Goal: Complete application form: Complete application form

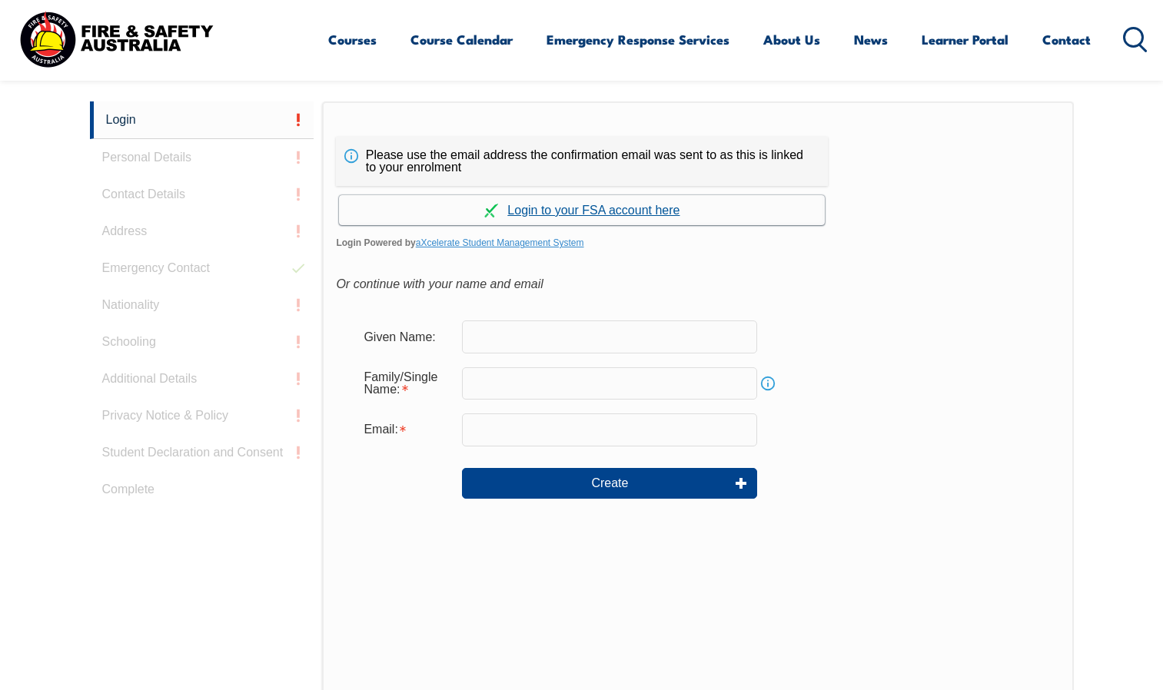
click at [564, 209] on link "Continue with aXcelerate" at bounding box center [582, 210] width 486 height 30
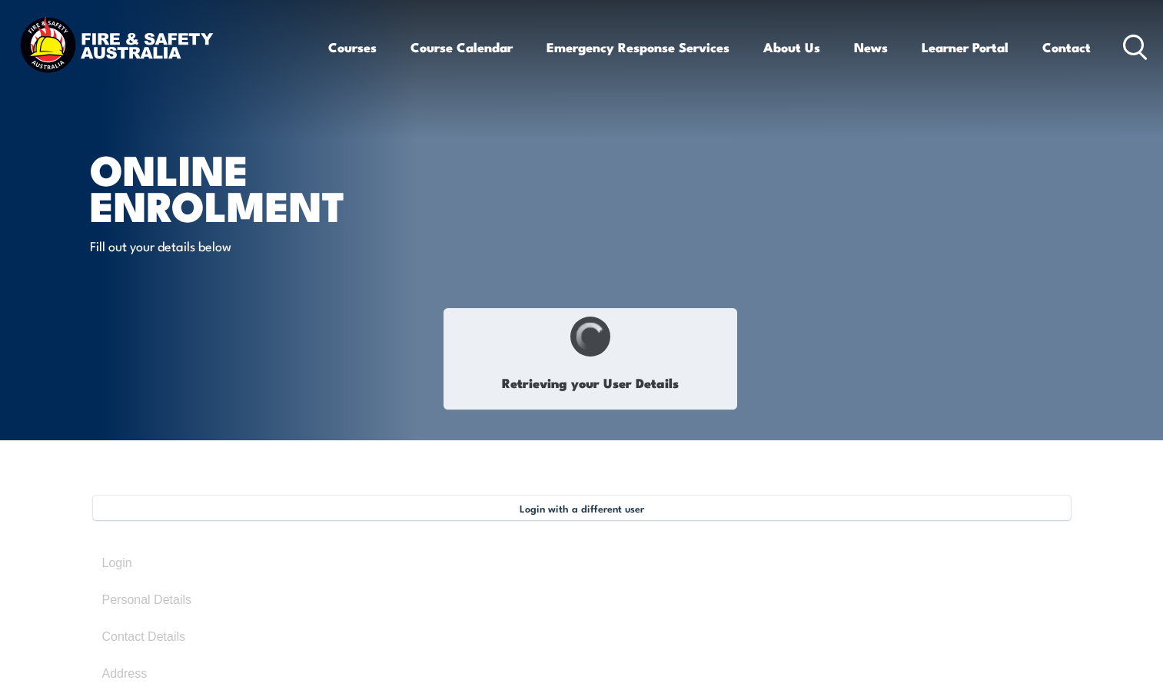
type input "Cvete"
type input "Ralevski"
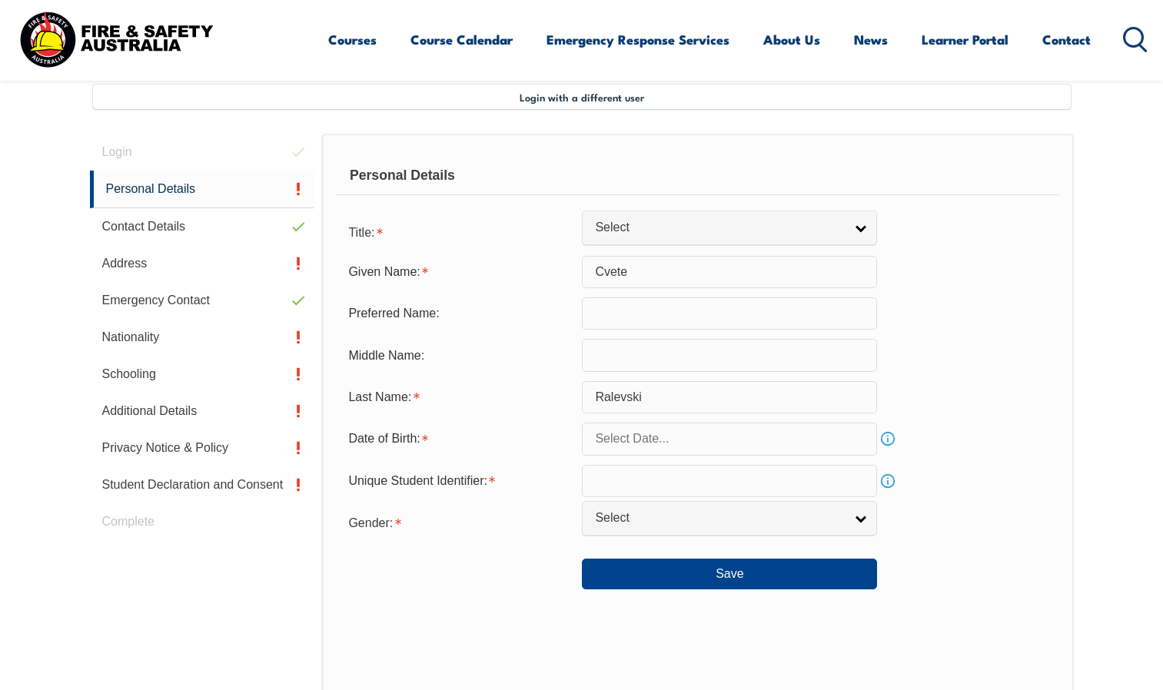
scroll to position [419, 0]
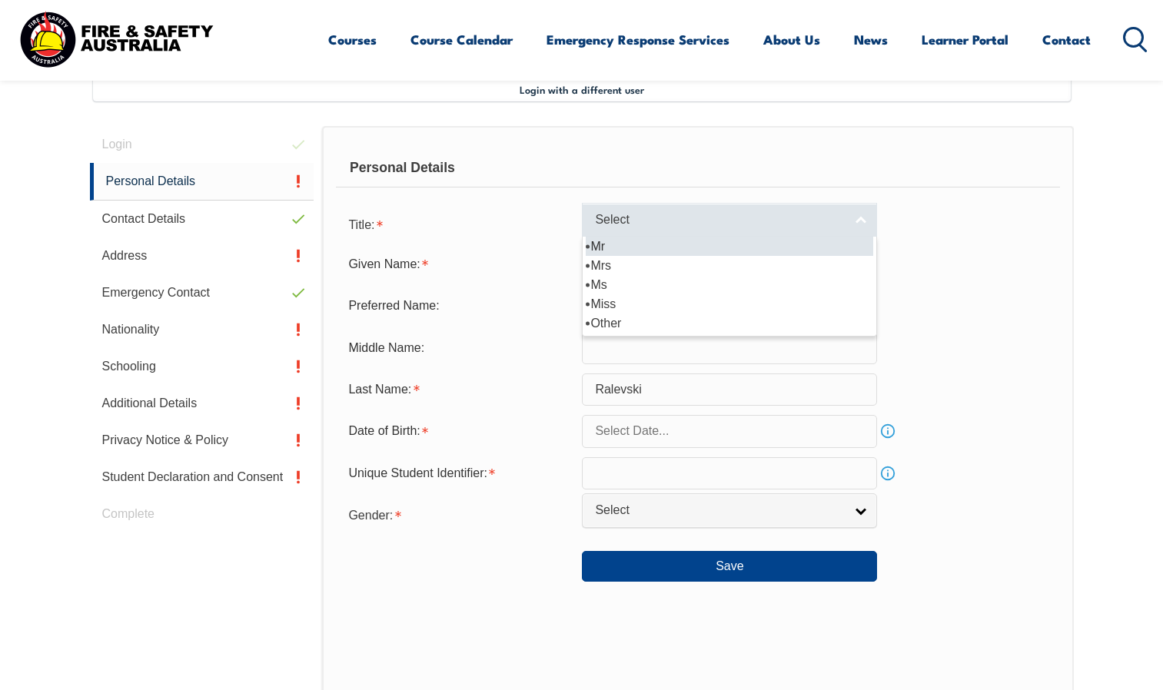
click at [866, 224] on link "Select" at bounding box center [729, 220] width 295 height 35
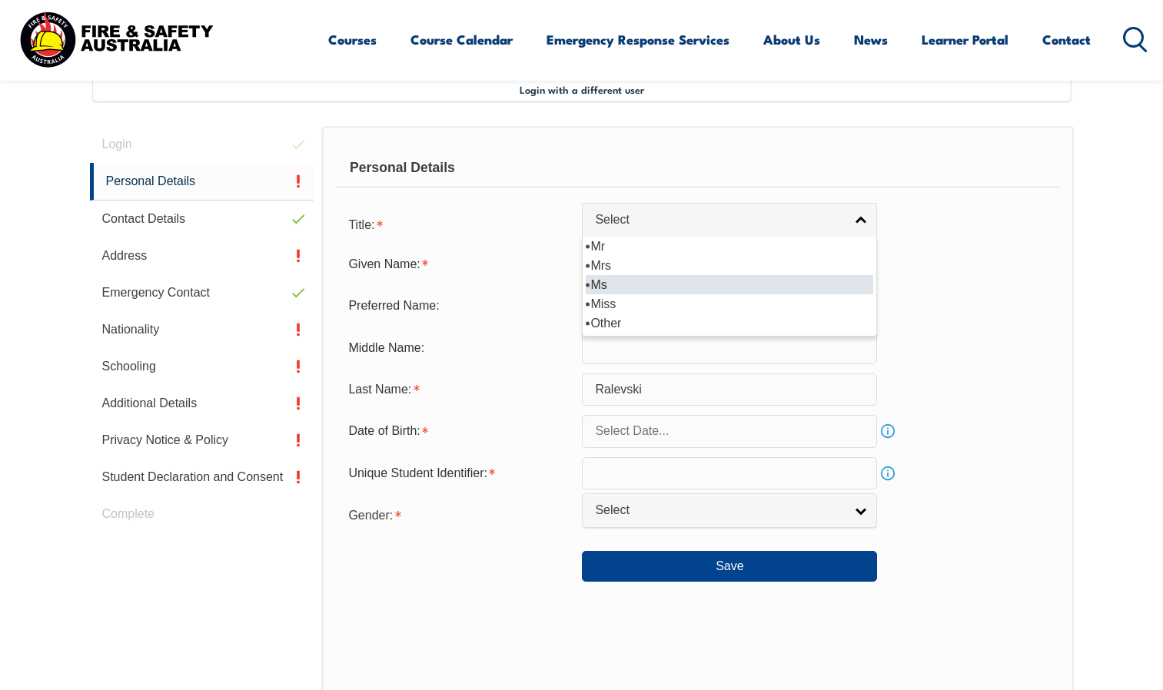
click at [640, 281] on li "Ms" at bounding box center [730, 284] width 288 height 19
select select "Ms"
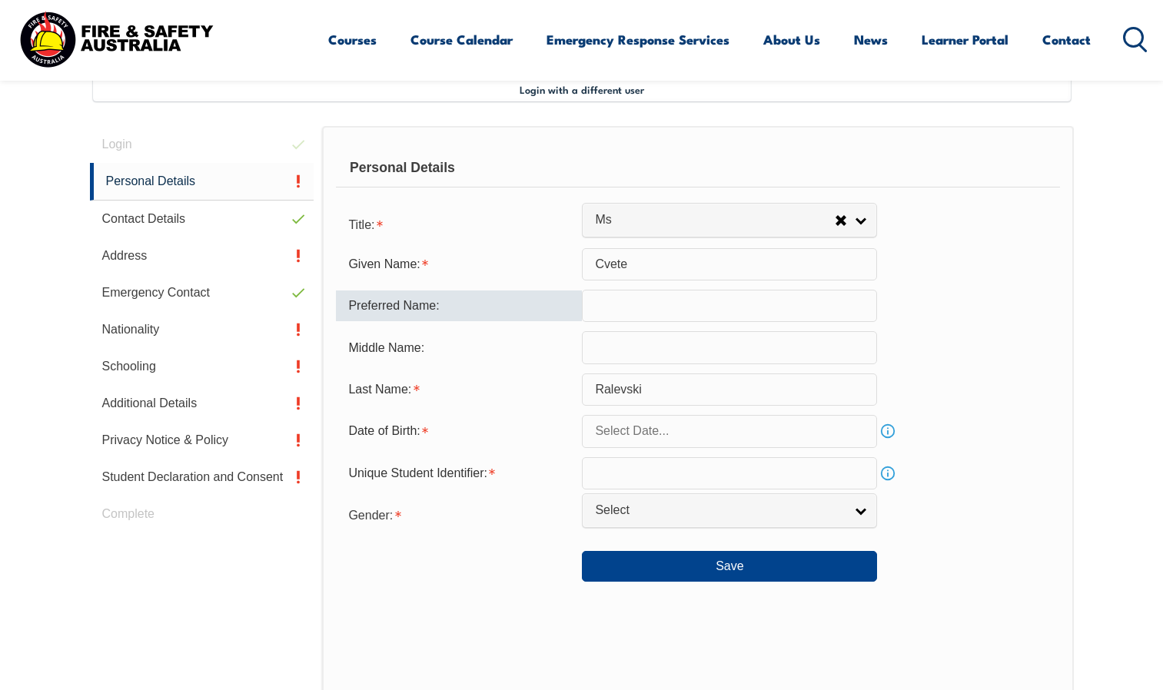
click at [631, 304] on input "text" at bounding box center [729, 306] width 295 height 32
click at [681, 441] on input "text" at bounding box center [729, 431] width 295 height 32
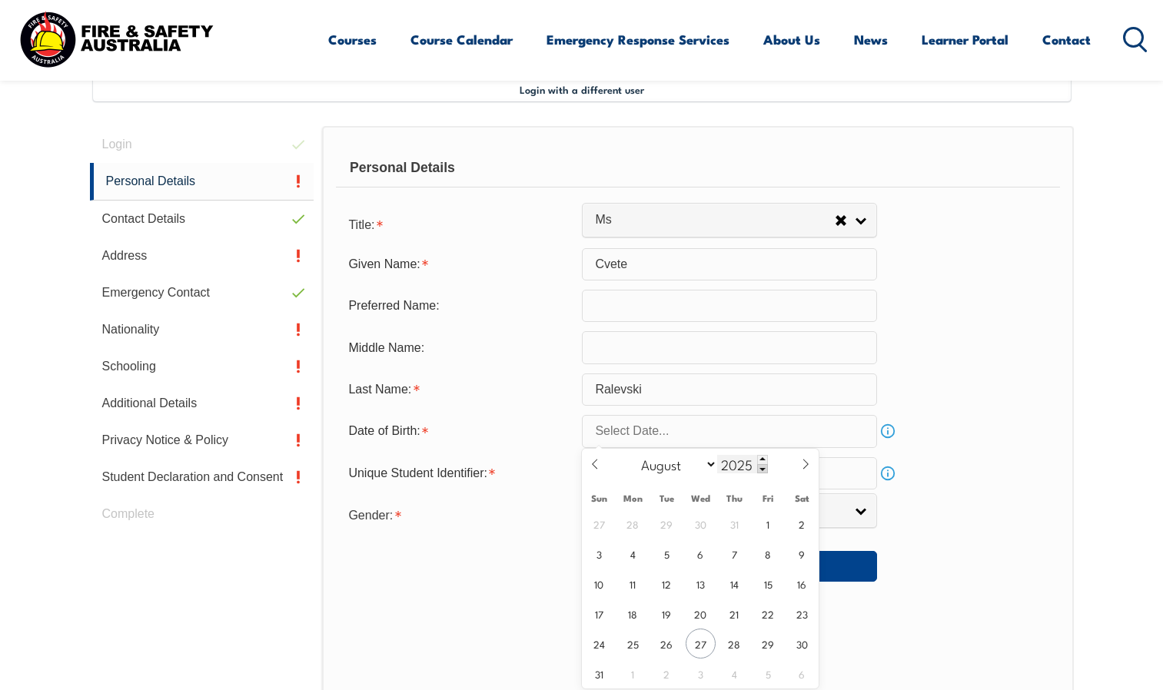
click at [763, 468] on span at bounding box center [762, 468] width 11 height 9
click at [762, 468] on span at bounding box center [762, 468] width 11 height 9
click at [761, 466] on span at bounding box center [762, 468] width 11 height 9
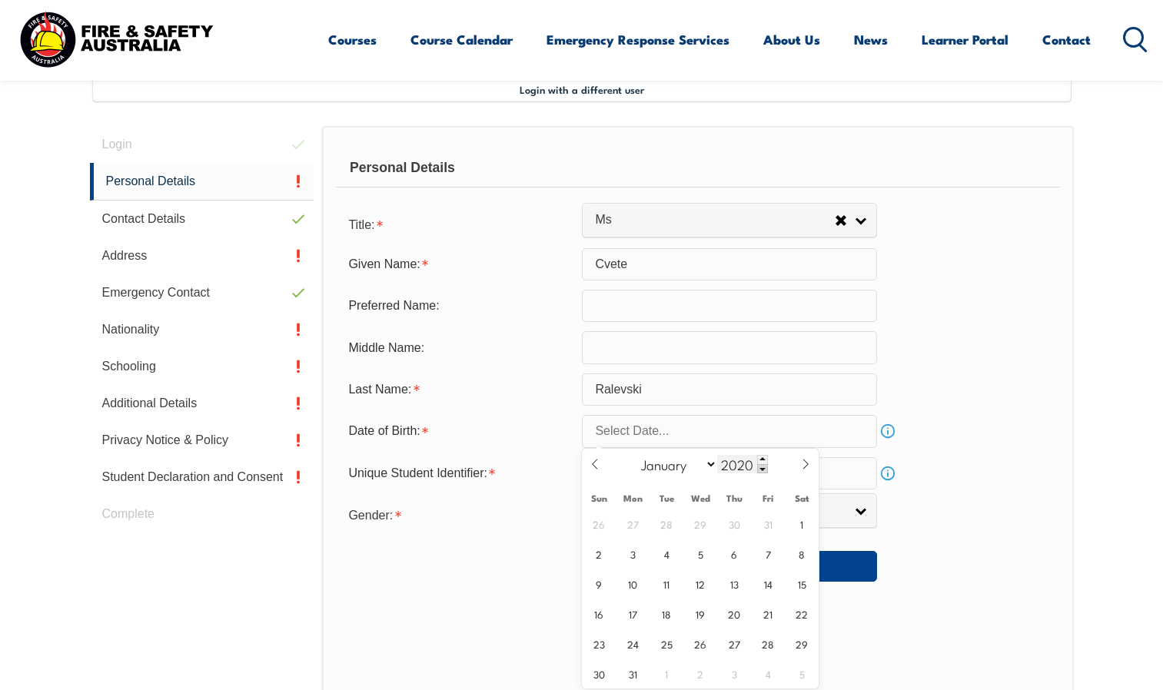
click at [761, 466] on span at bounding box center [762, 468] width 11 height 9
click at [762, 466] on span at bounding box center [762, 468] width 11 height 9
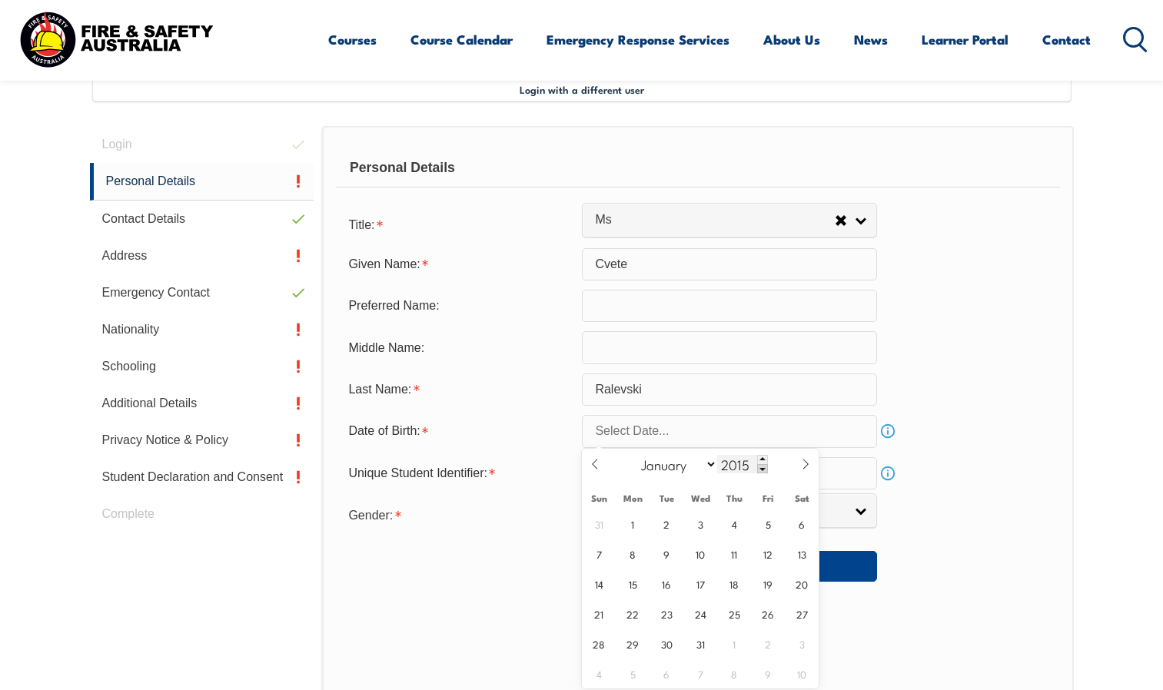
click at [762, 466] on span at bounding box center [762, 468] width 11 height 9
click at [762, 467] on span at bounding box center [762, 468] width 11 height 9
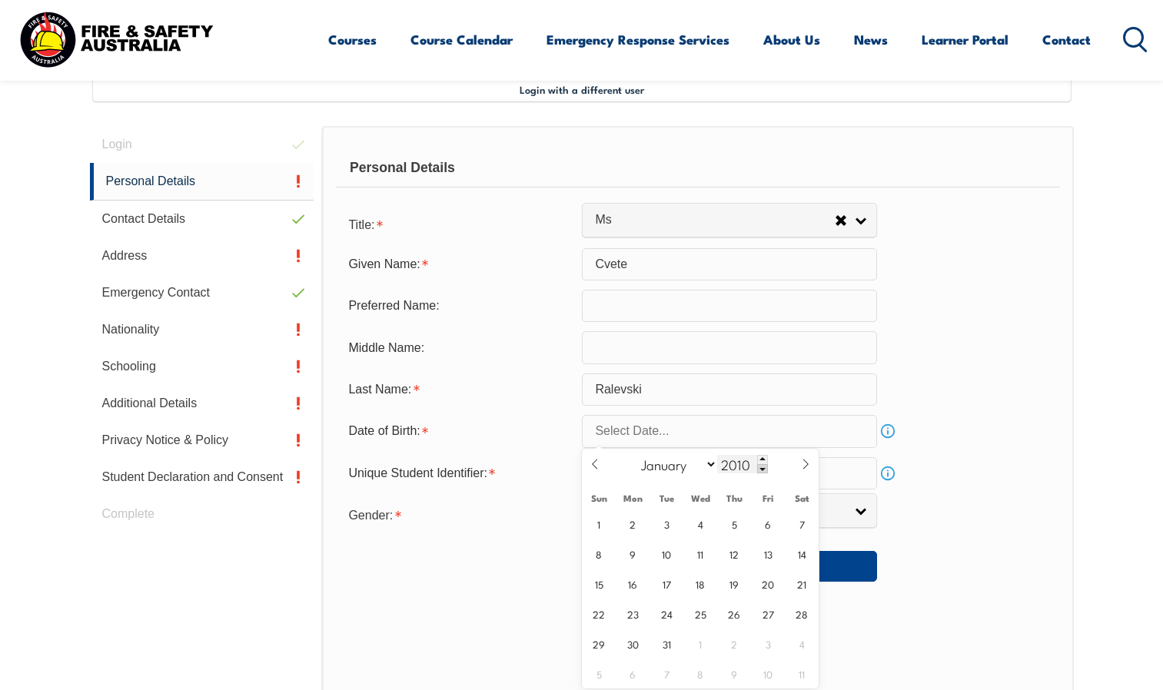
click at [762, 467] on span at bounding box center [762, 468] width 11 height 9
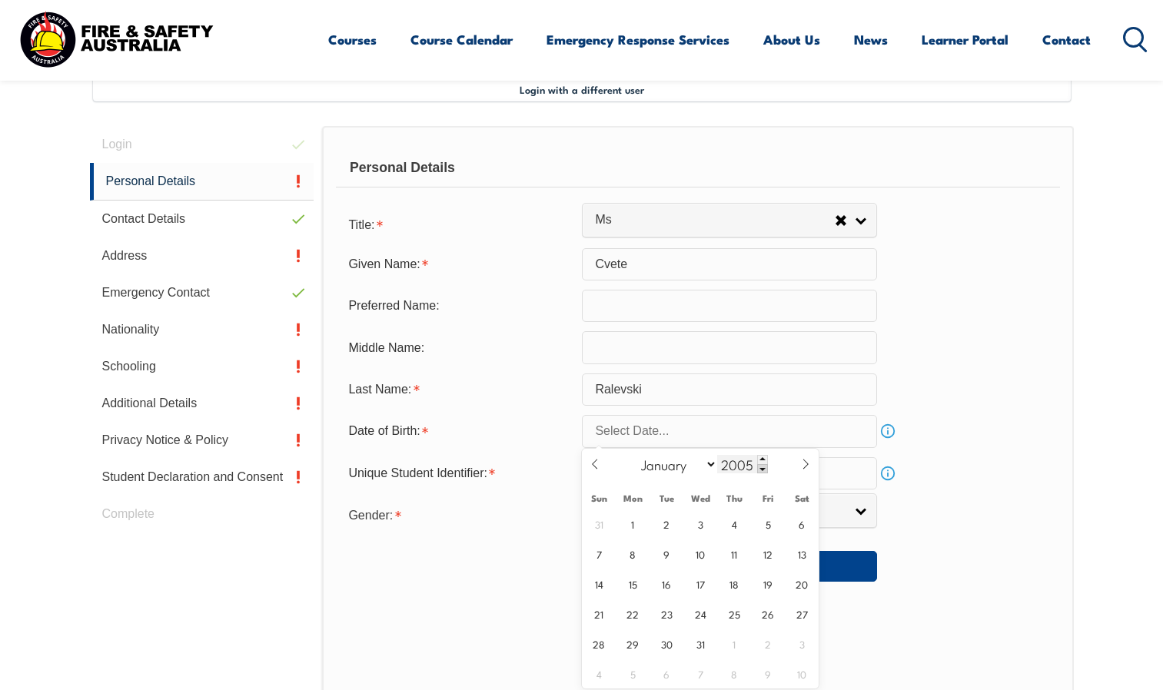
click at [762, 467] on span at bounding box center [762, 468] width 11 height 9
click at [763, 467] on span at bounding box center [762, 468] width 11 height 9
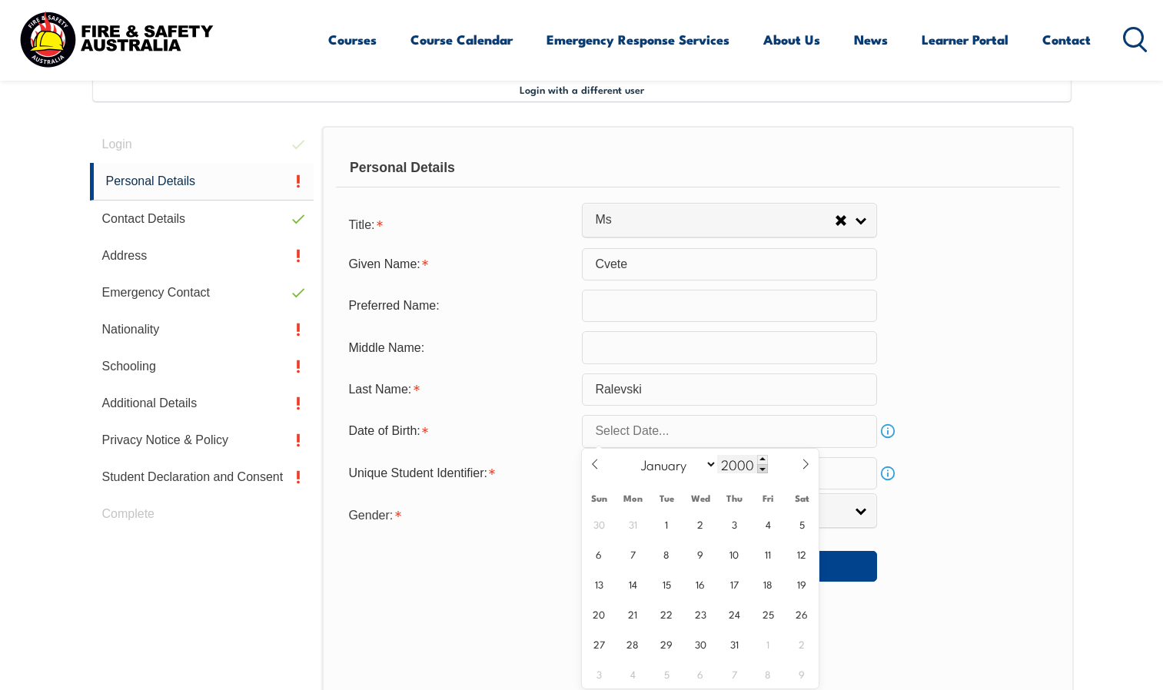
click at [763, 472] on span at bounding box center [762, 468] width 11 height 9
click at [767, 470] on div "January February March April May June July August September October November De…" at bounding box center [701, 465] width 178 height 32
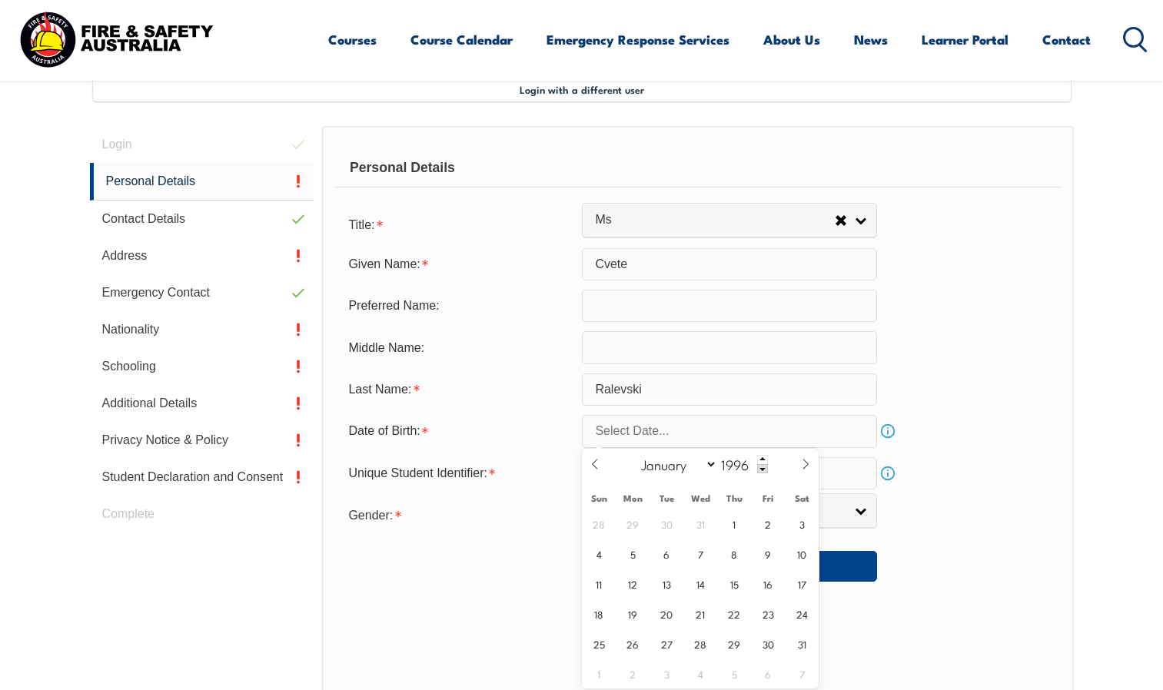
click at [768, 469] on div "January February March April May June July August September October November De…" at bounding box center [701, 465] width 178 height 32
click at [758, 470] on span at bounding box center [762, 468] width 11 height 9
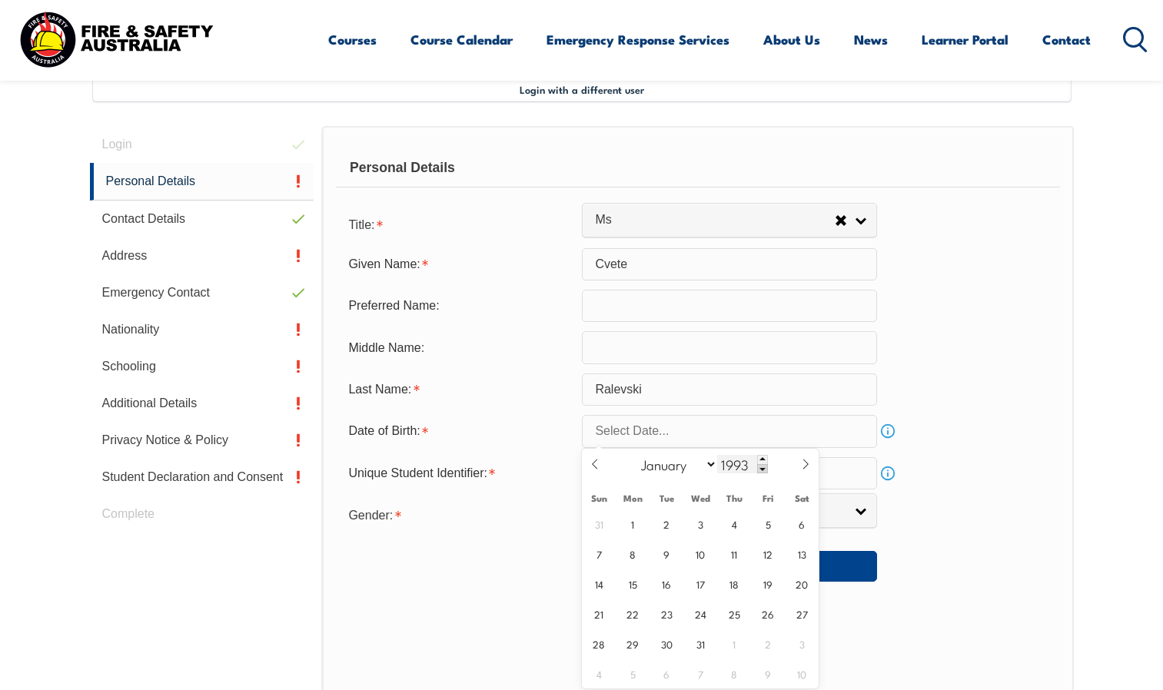
click at [758, 470] on span at bounding box center [762, 468] width 11 height 9
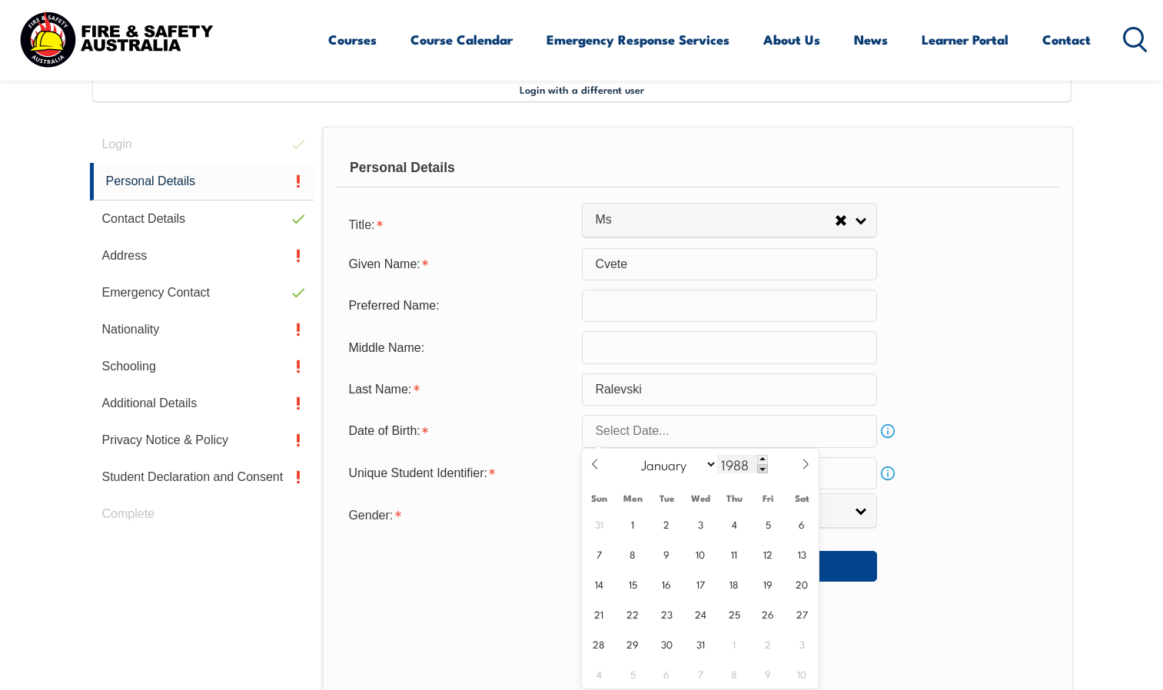
click at [758, 470] on span at bounding box center [762, 468] width 11 height 9
type input "1984"
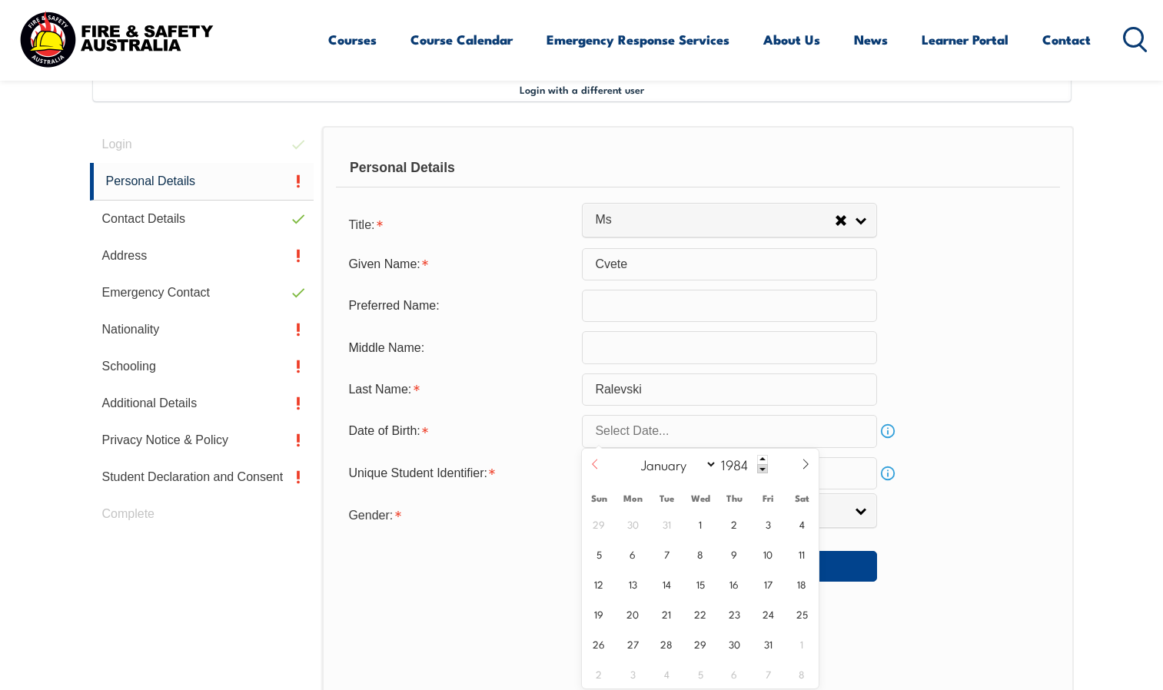
click at [597, 466] on icon at bounding box center [595, 464] width 11 height 11
select select "4"
click at [806, 611] on span "26" at bounding box center [802, 614] width 30 height 30
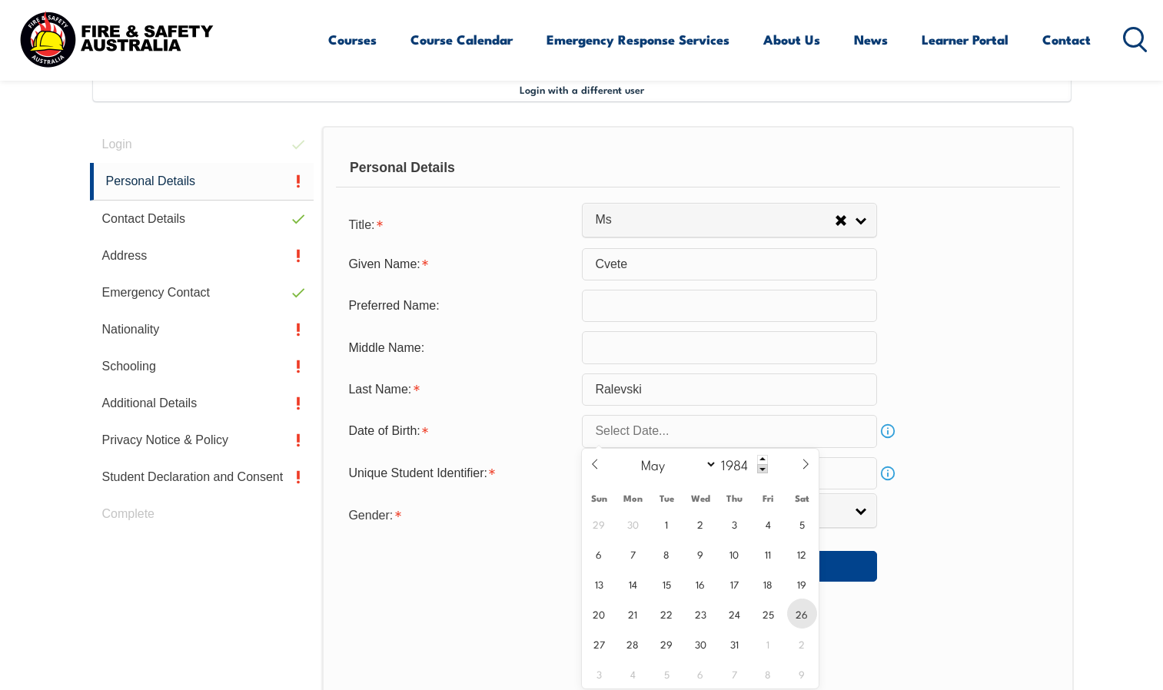
type input "May 26, 1984"
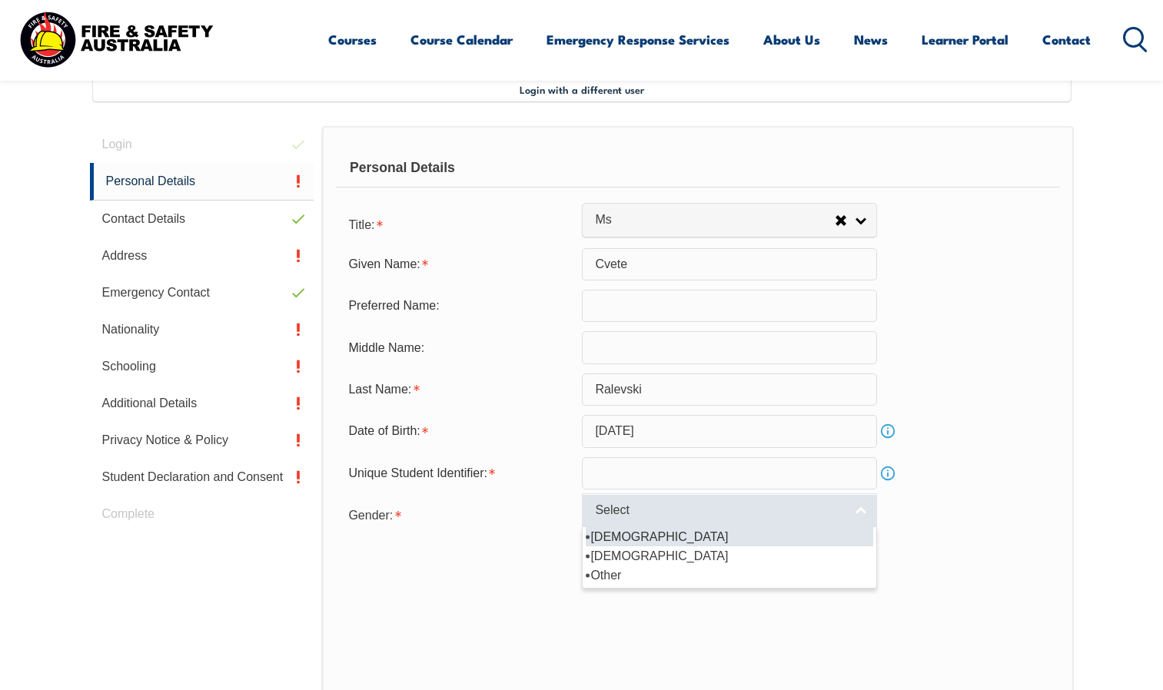
click at [638, 516] on span "Select" at bounding box center [719, 511] width 249 height 16
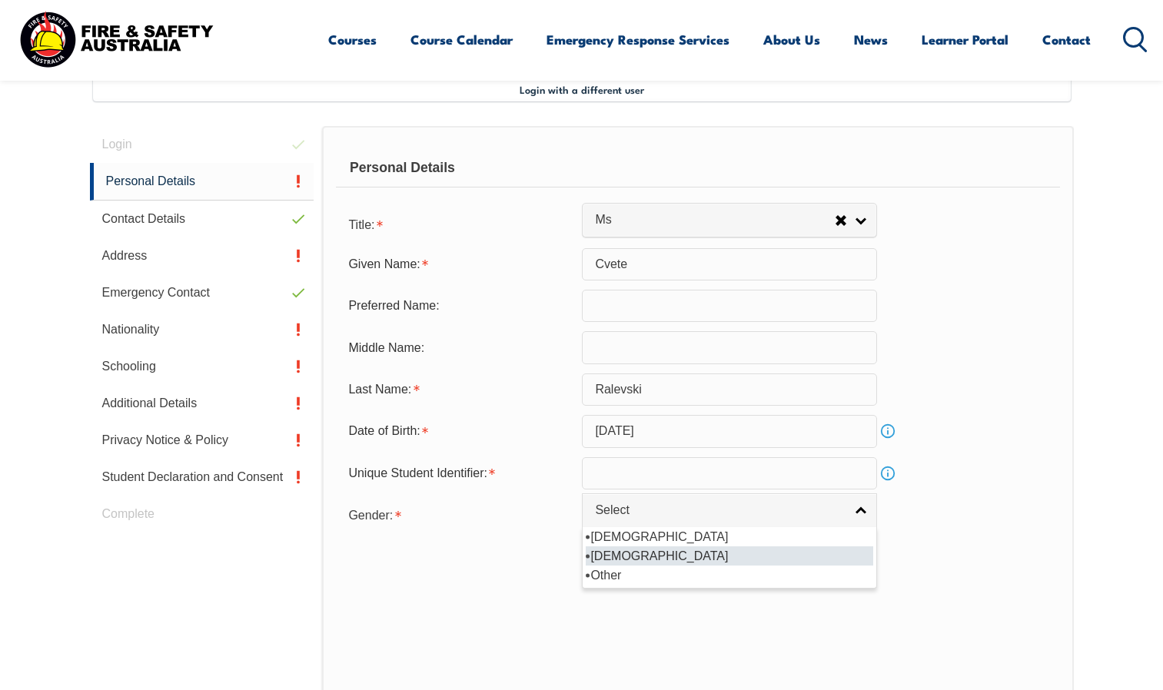
click at [636, 557] on li "[DEMOGRAPHIC_DATA]" at bounding box center [730, 556] width 288 height 19
select select "F"
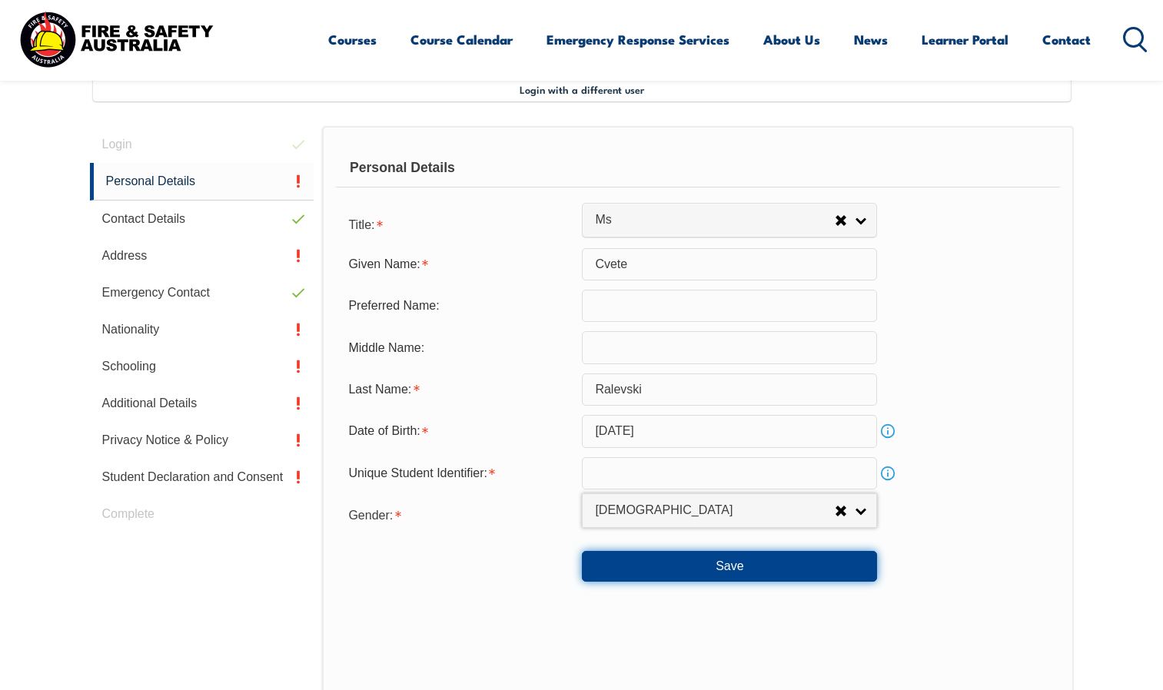
click at [720, 568] on button "Save" at bounding box center [729, 566] width 295 height 31
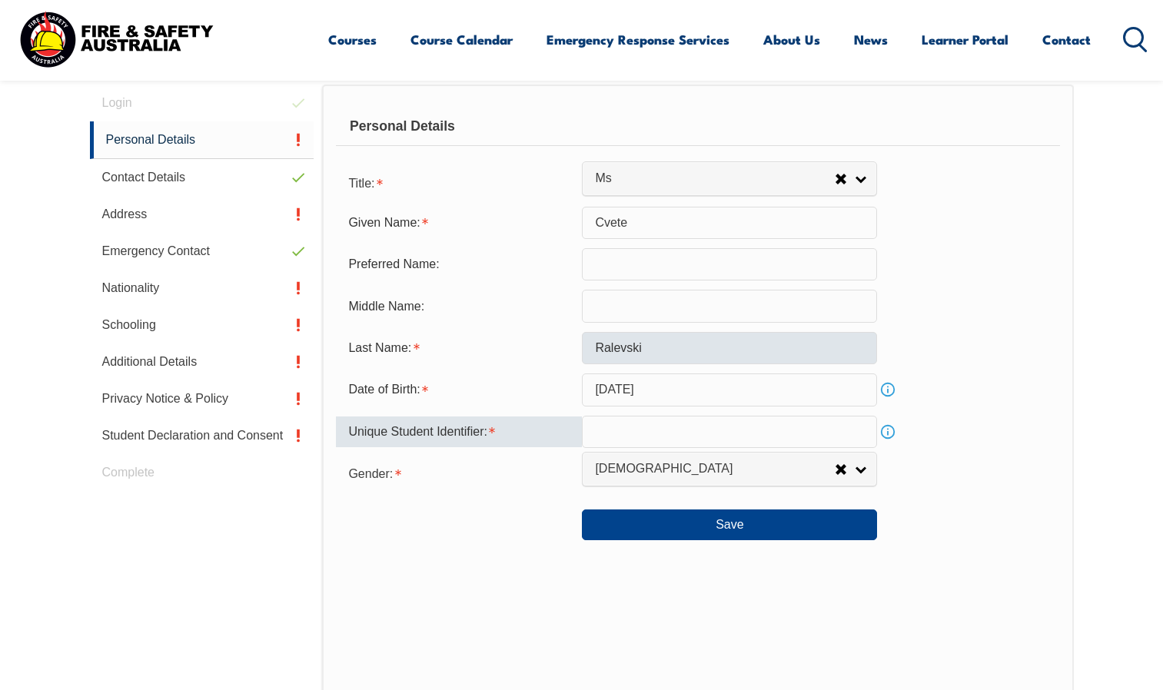
scroll to position [461, 0]
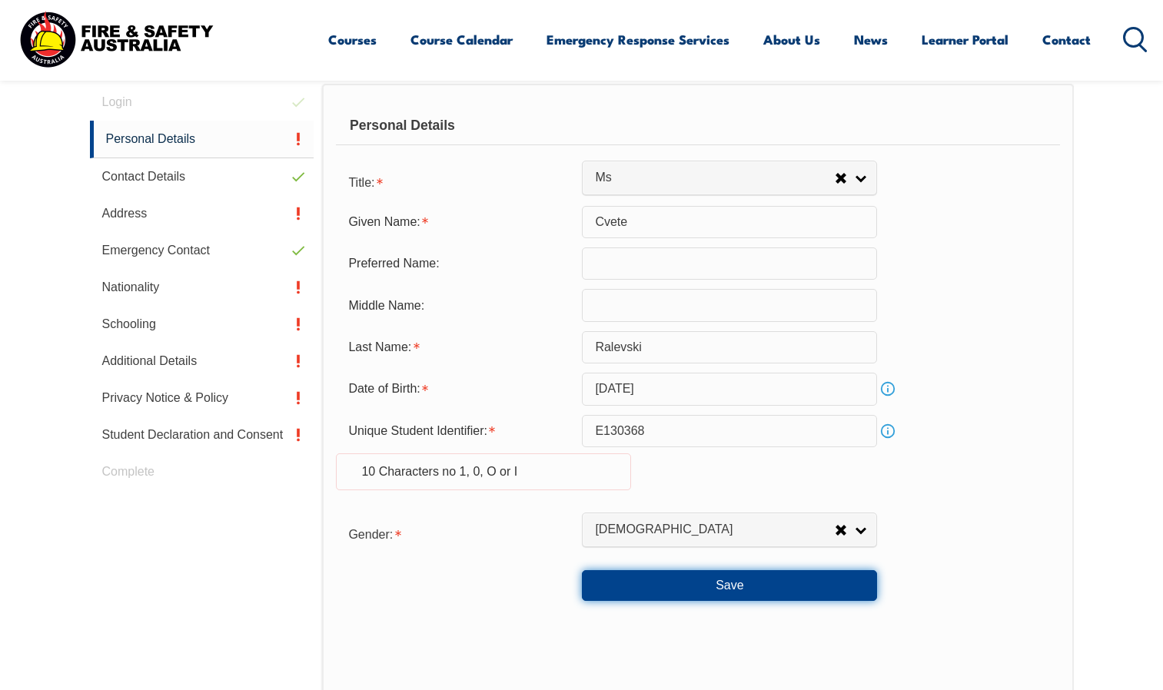
click at [694, 580] on button "Save" at bounding box center [729, 585] width 295 height 31
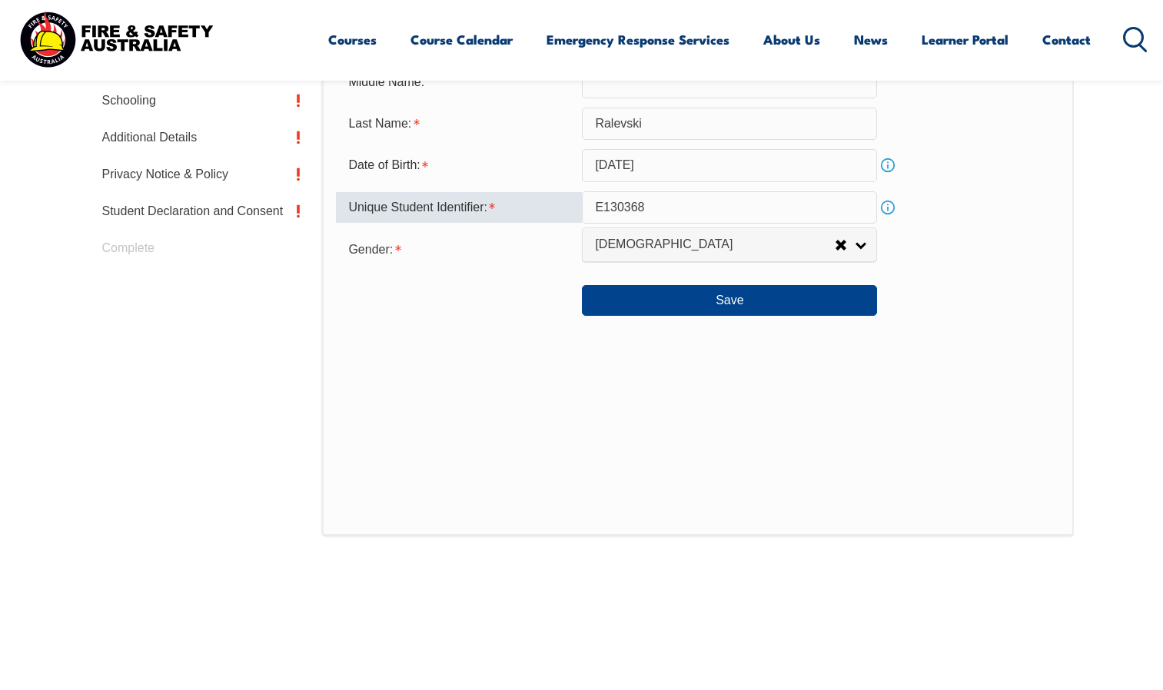
scroll to position [646, 0]
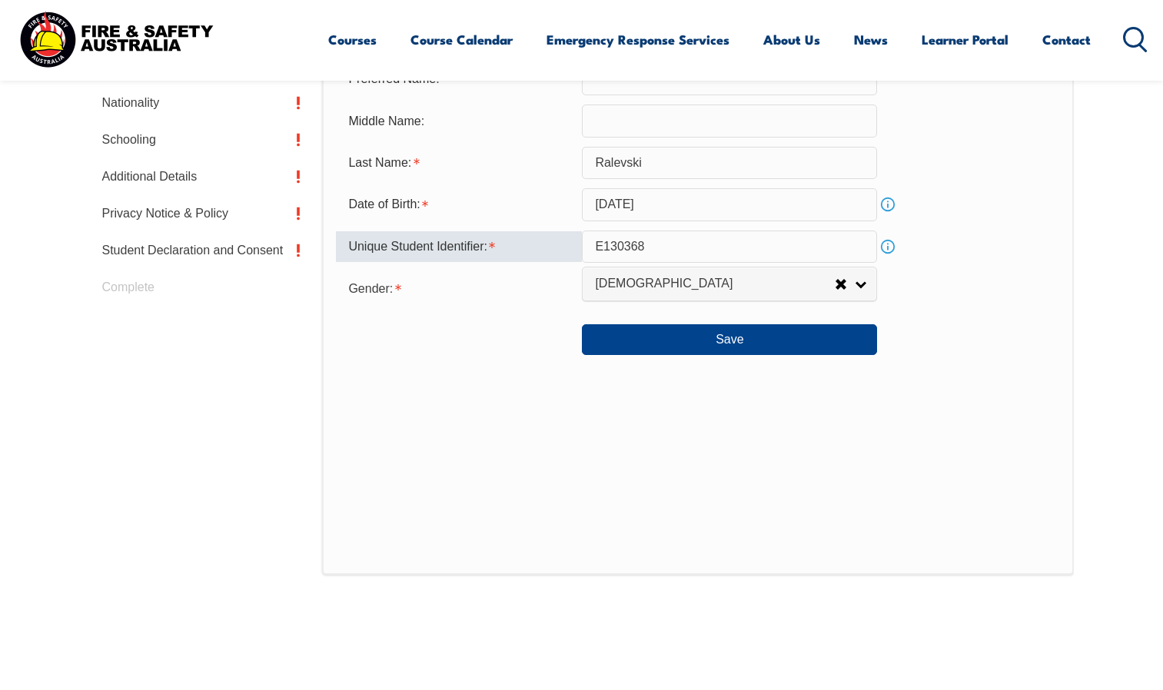
click at [841, 251] on input "E130368" at bounding box center [729, 247] width 295 height 32
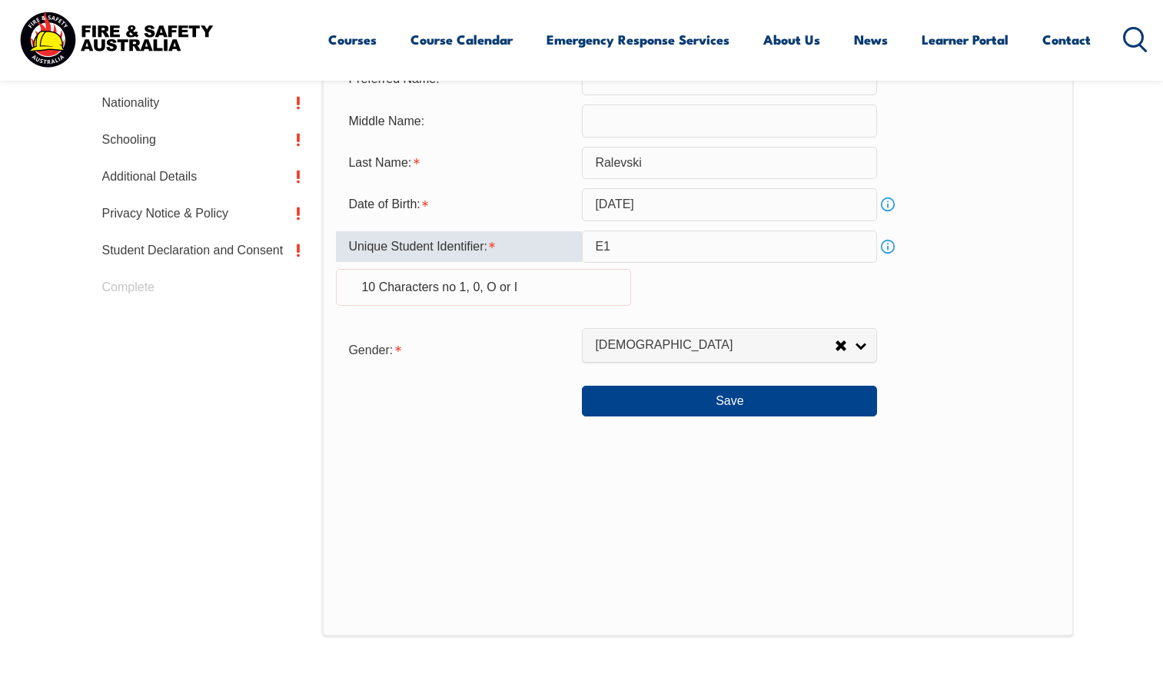
type input "E"
click at [701, 397] on button "Save" at bounding box center [729, 401] width 295 height 31
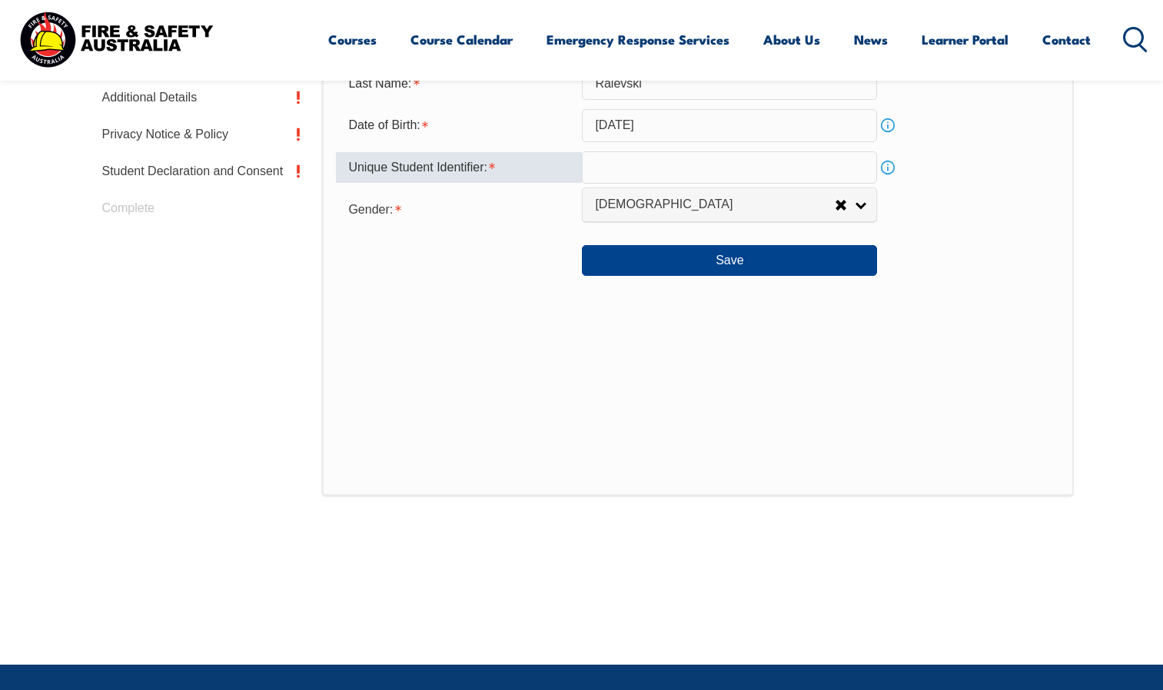
scroll to position [492, 0]
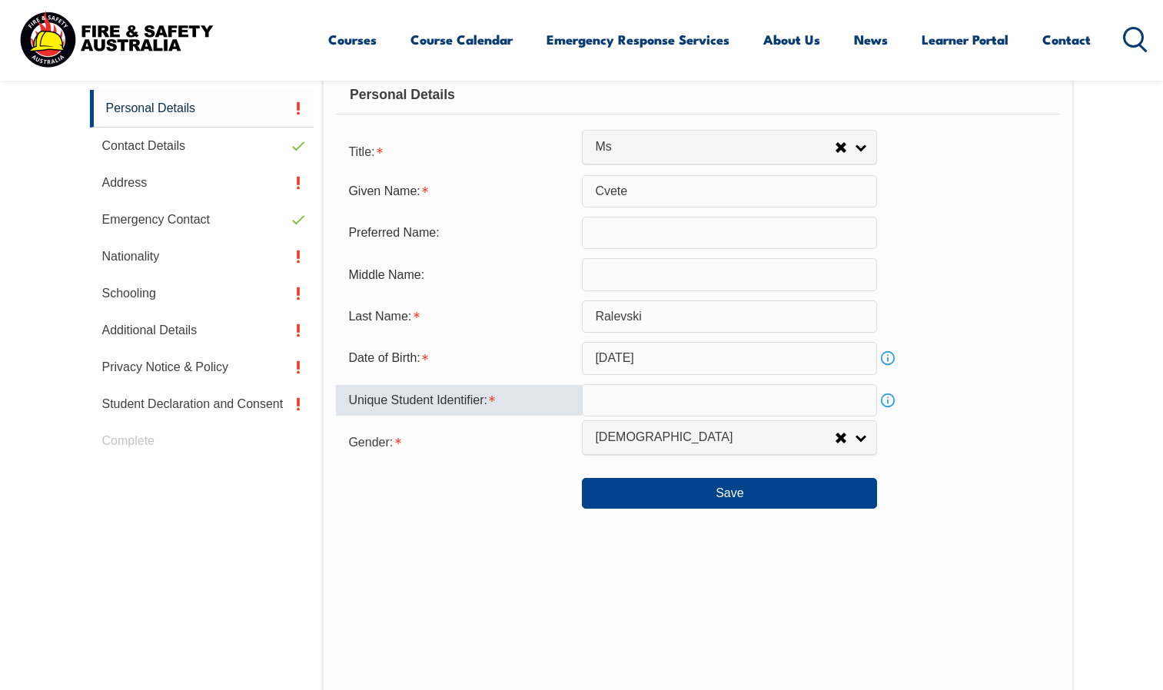
click at [882, 394] on link "Info" at bounding box center [888, 401] width 22 height 22
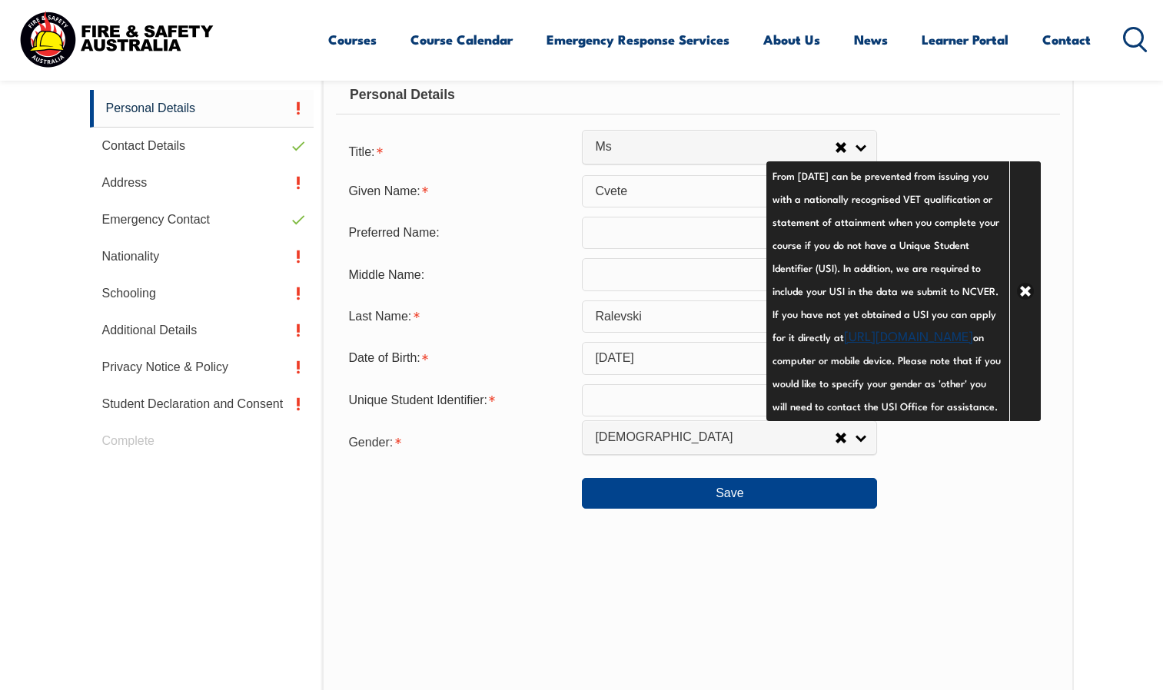
click at [844, 344] on link "https://www.usi.gov.au/your-usi/create-usi" at bounding box center [908, 335] width 129 height 18
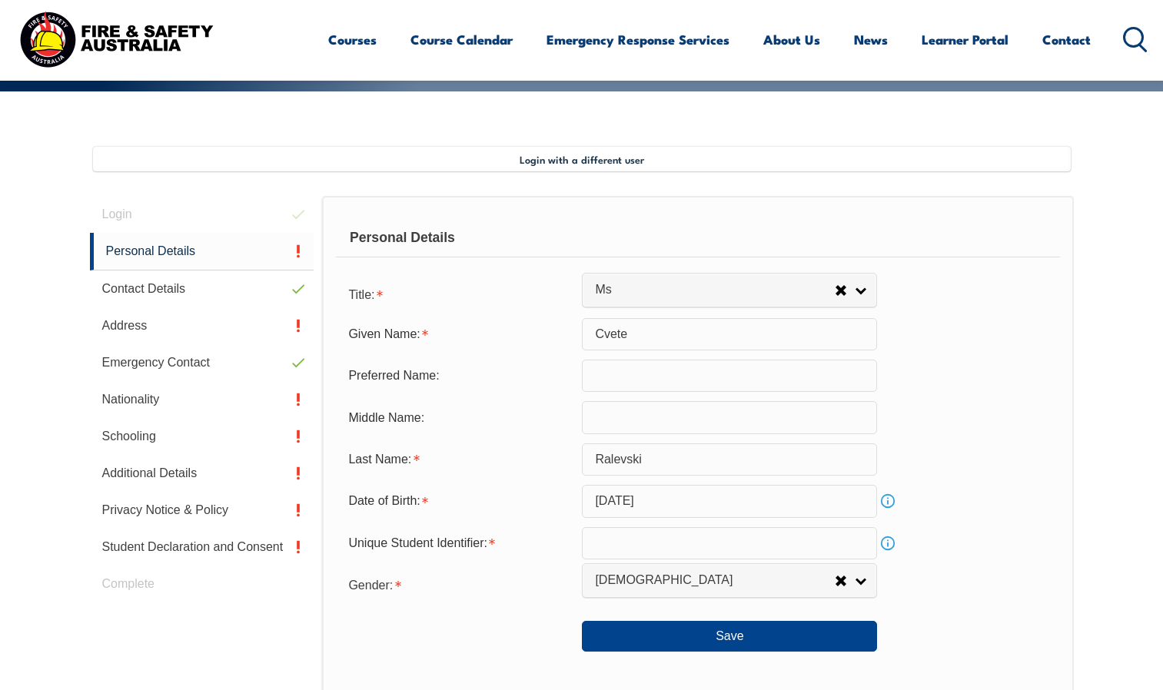
scroll to position [384, 0]
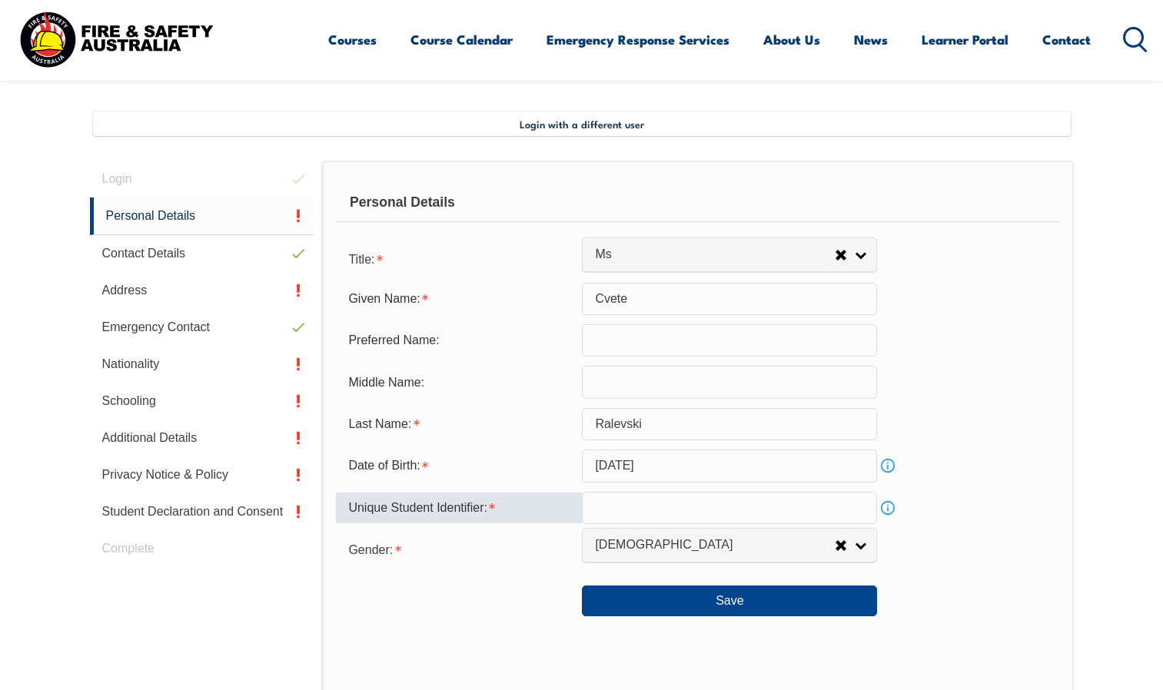
click at [620, 507] on input "text" at bounding box center [729, 508] width 295 height 32
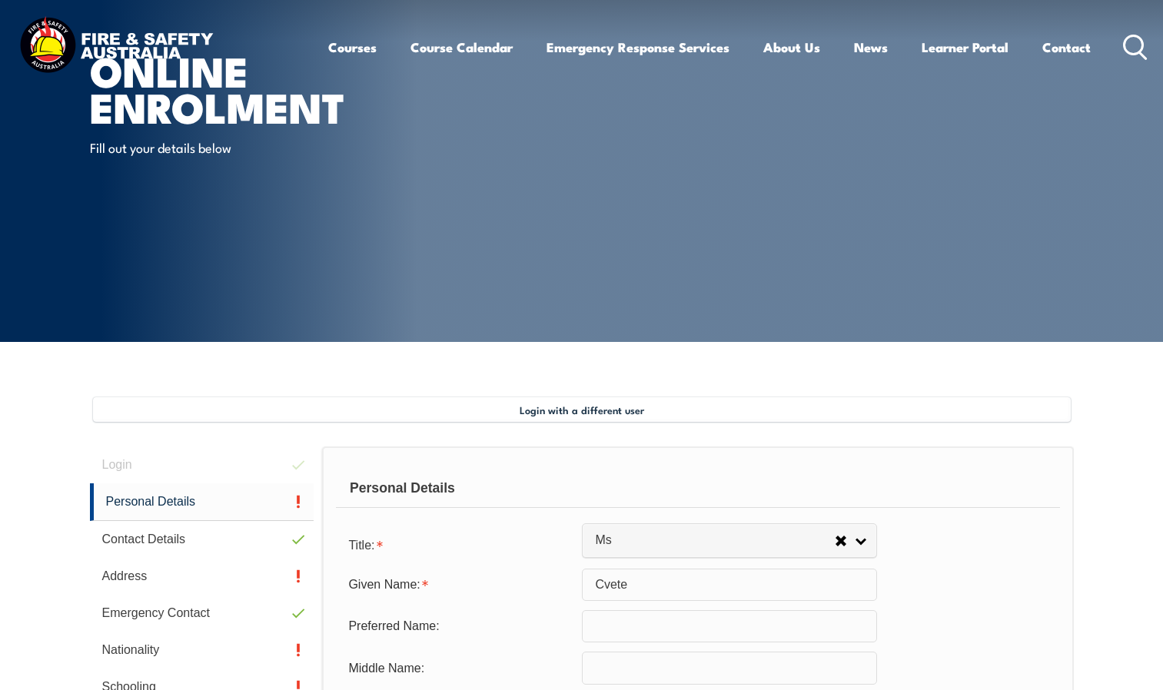
scroll to position [0, 0]
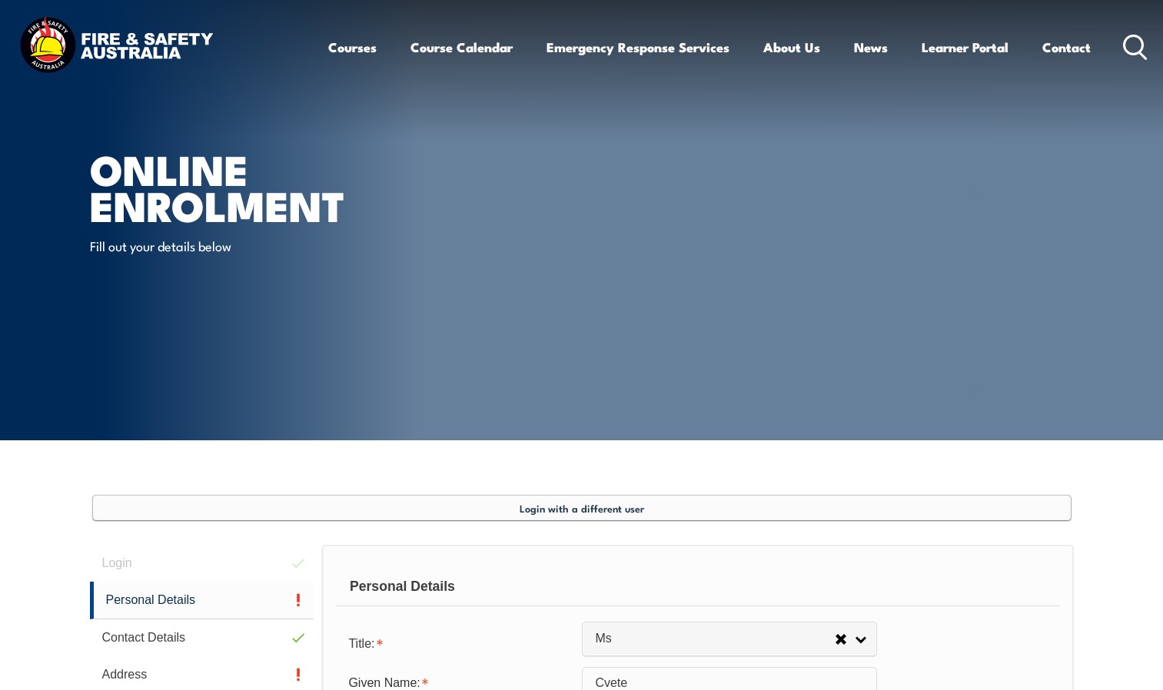
click at [573, 511] on span "Login with a different user" at bounding box center [582, 508] width 125 height 12
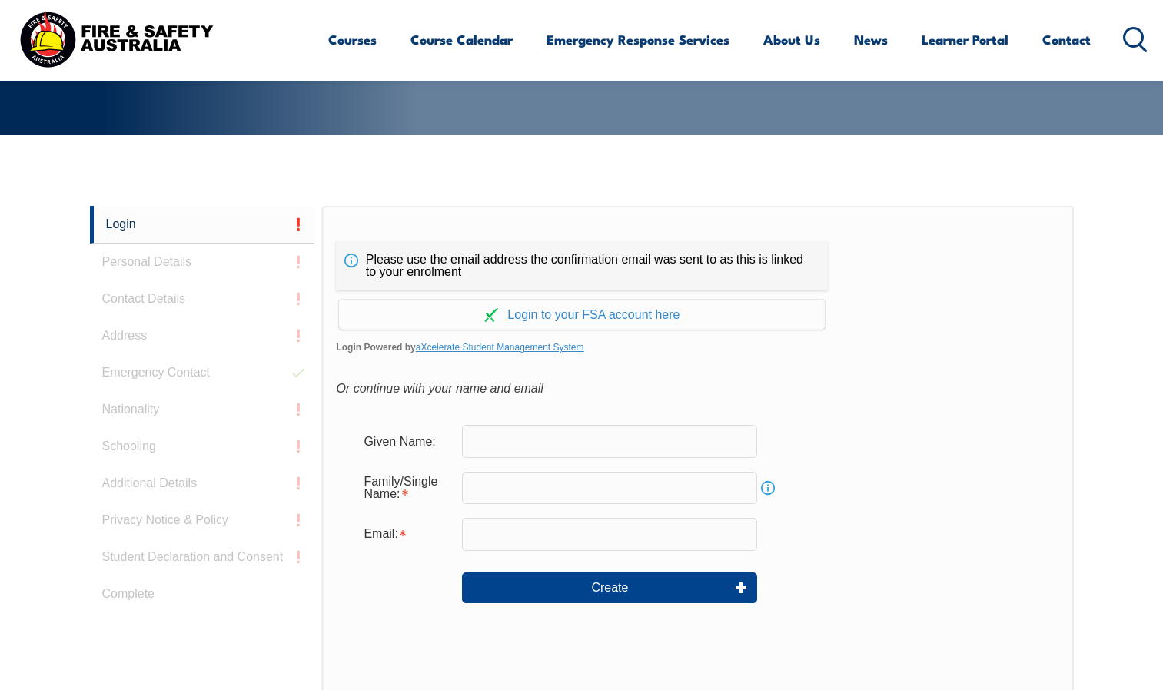
scroll to position [410, 0]
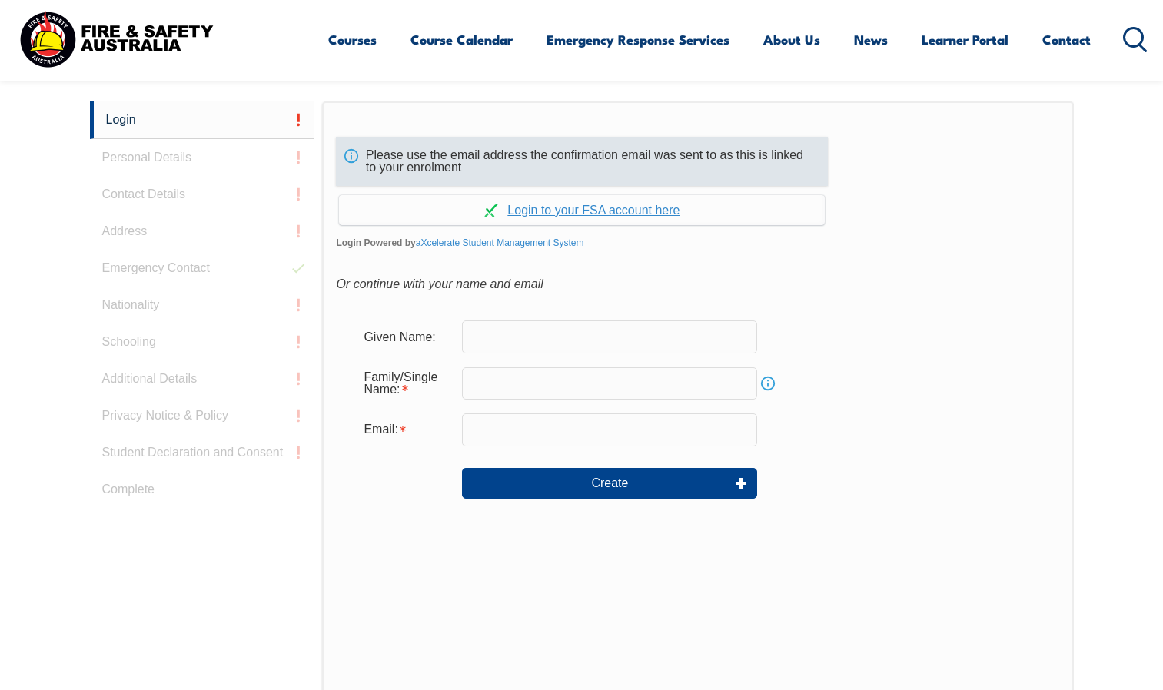
click at [422, 168] on div "Please use the email address the confirmation email was sent to as this is link…" at bounding box center [582, 161] width 492 height 49
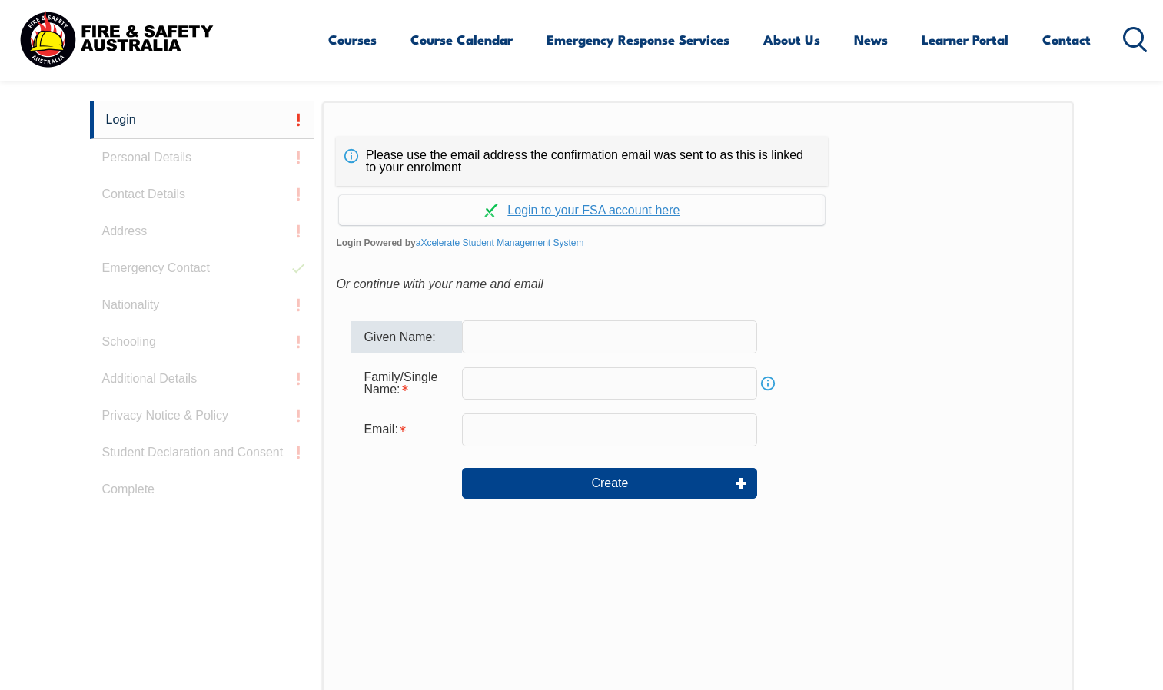
click at [550, 343] on input "text" at bounding box center [609, 337] width 295 height 32
type input "cvete"
type input "ralevski"
click at [524, 421] on input "email" at bounding box center [609, 430] width 295 height 32
type input "cvete.ralevski@rmit.edu.au"
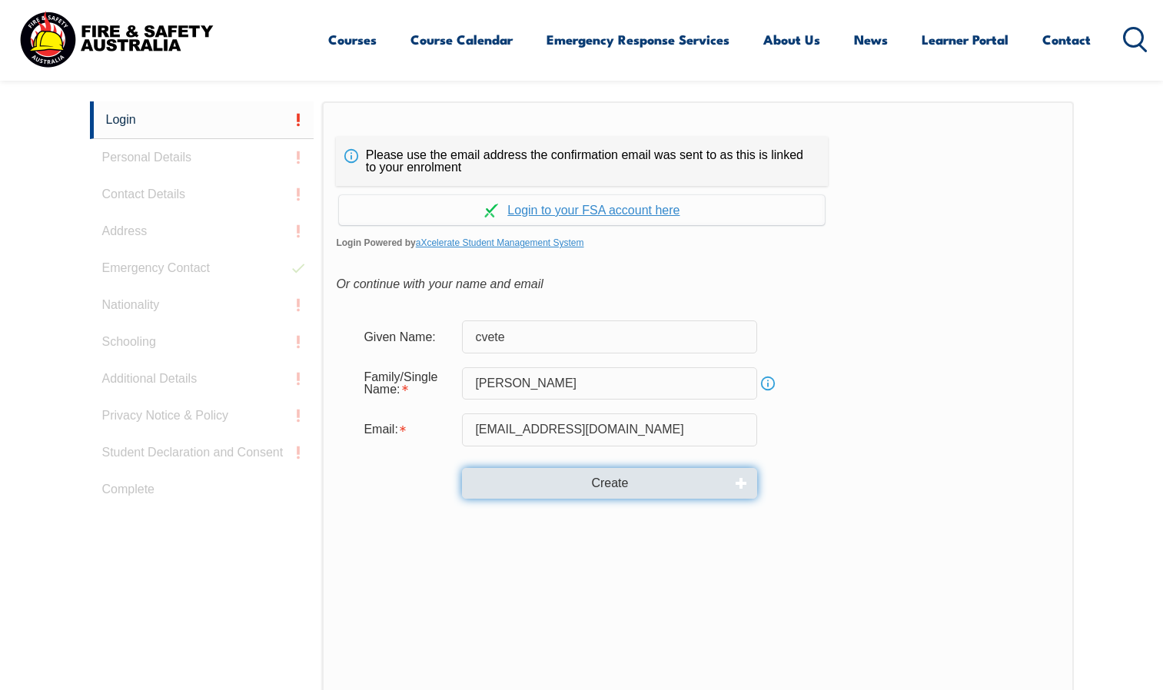
click at [668, 485] on button "Create" at bounding box center [609, 483] width 295 height 31
